Goal: Find specific page/section: Find specific page/section

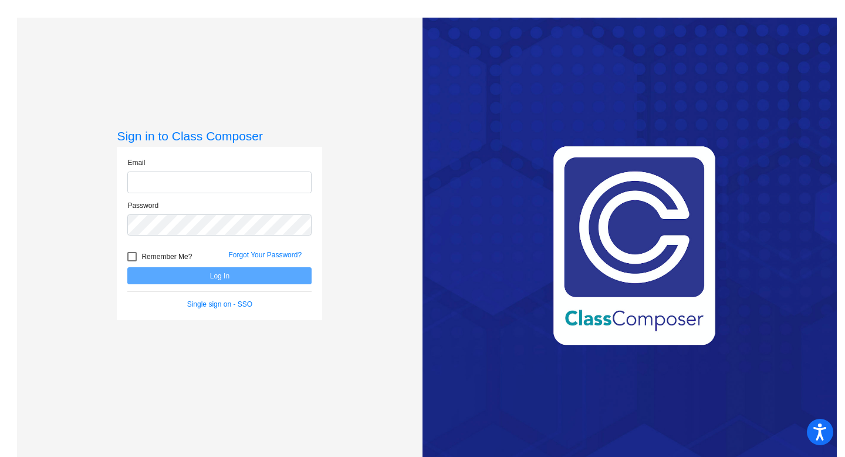
type input "[EMAIL_ADDRESS][DOMAIN_NAME]"
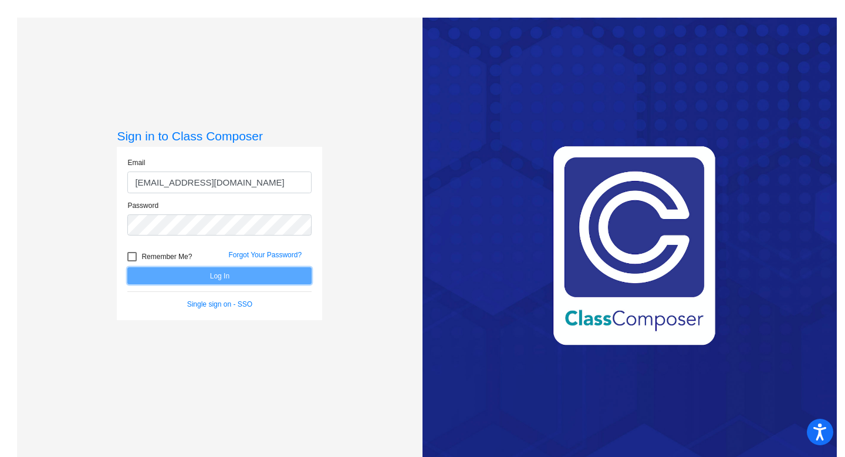
click at [240, 275] on button "Log In" at bounding box center [219, 275] width 184 height 17
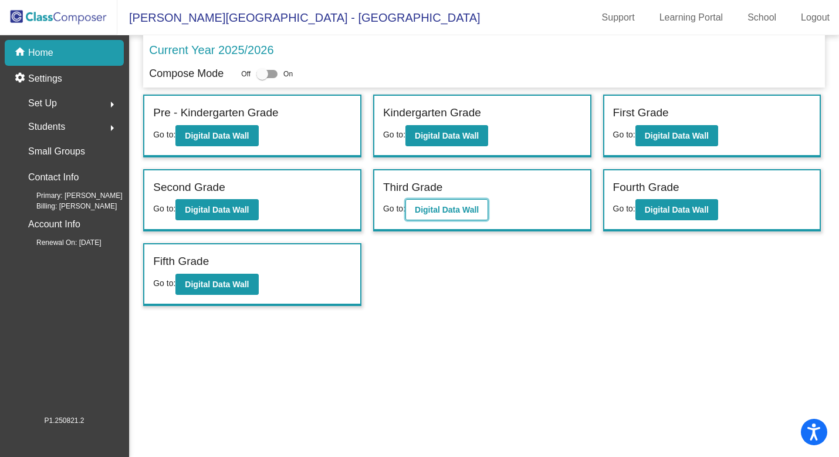
click at [460, 206] on b "Digital Data Wall" at bounding box center [447, 209] width 64 height 9
